Goal: Browse casually

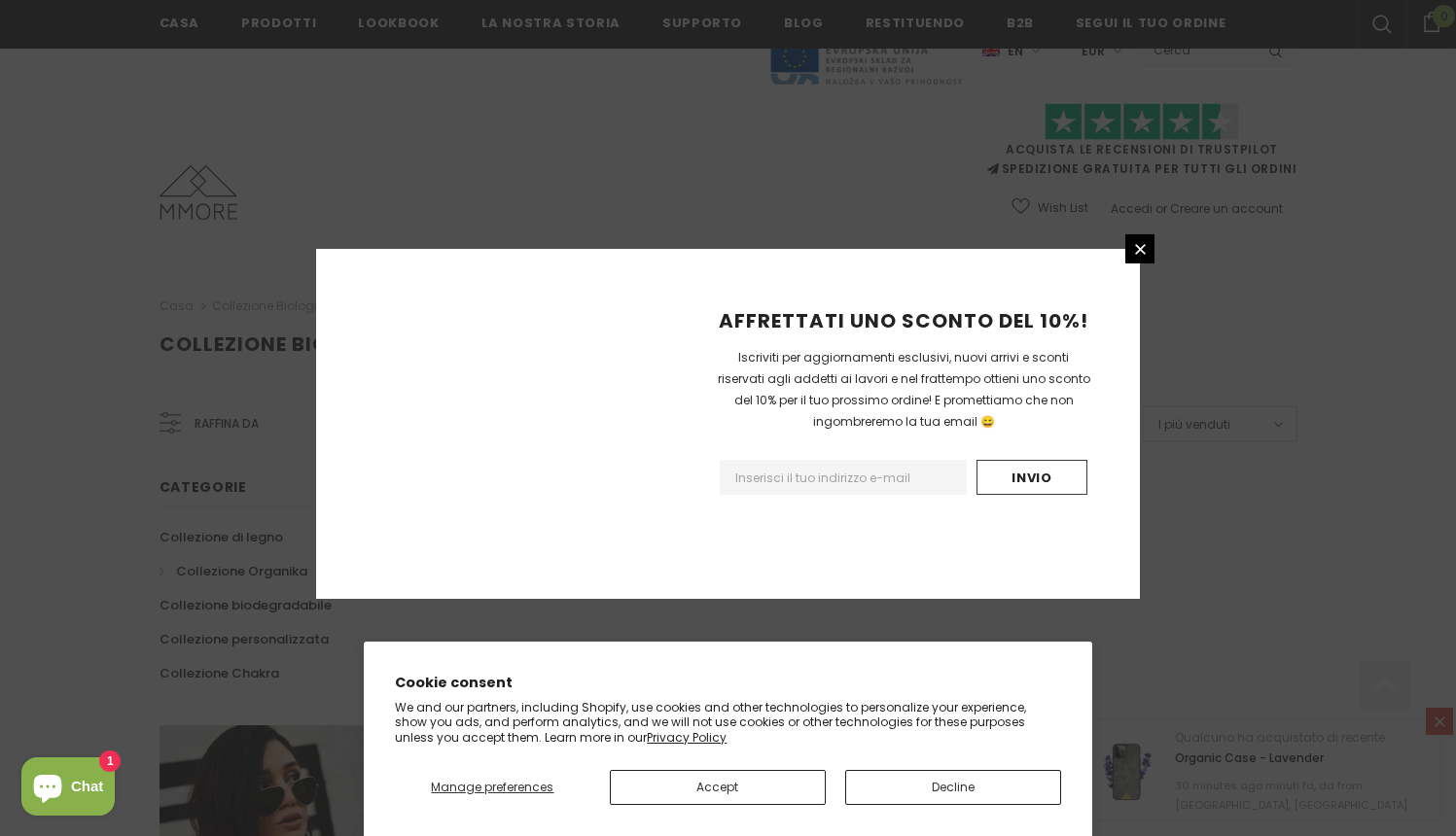
scroll to position [1158, 0]
